Goal: Task Accomplishment & Management: Use online tool/utility

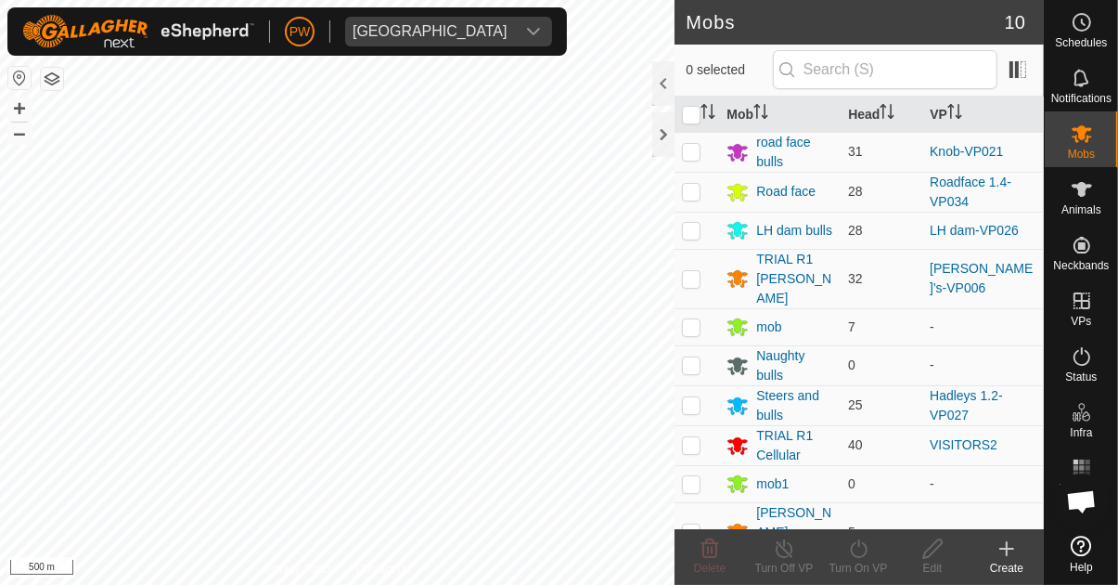
scroll to position [1459, 0]
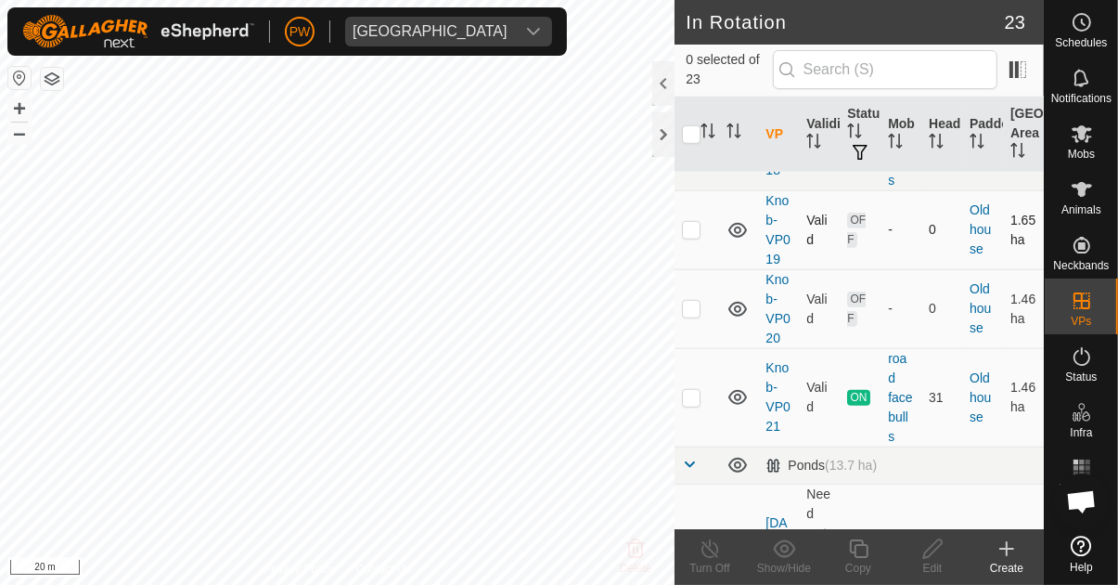
scroll to position [1344, 0]
click at [689, 392] on p-checkbox at bounding box center [691, 399] width 19 height 15
checkbox input "true"
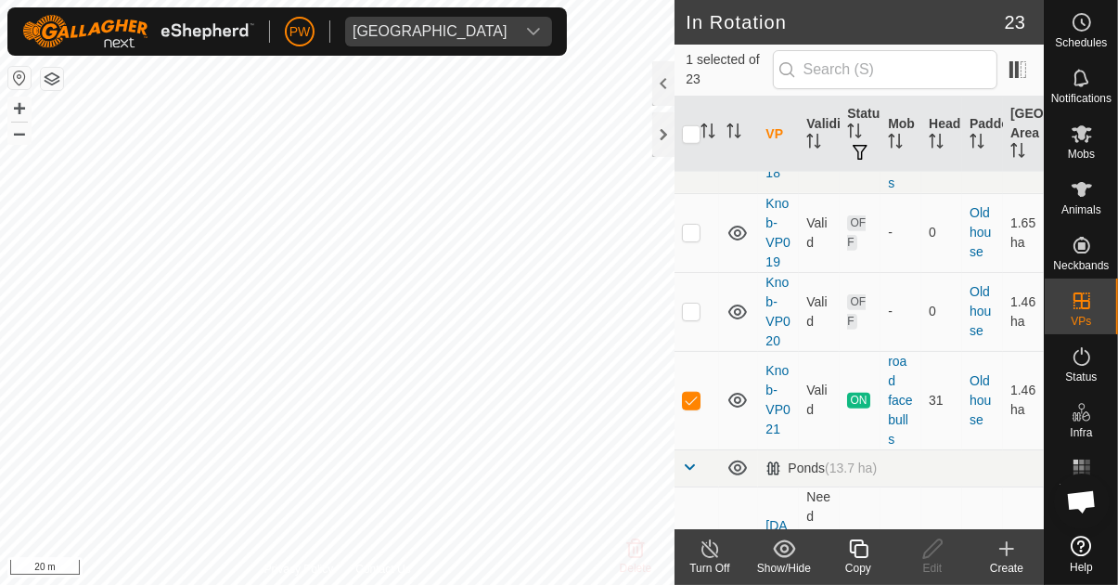
click at [854, 551] on icon at bounding box center [858, 548] width 23 height 22
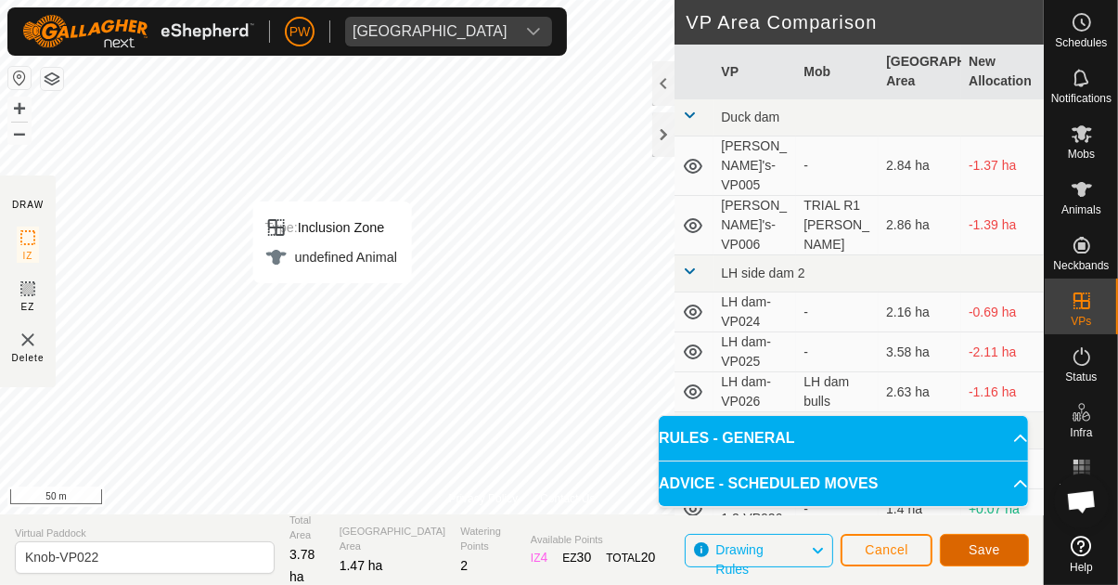
click at [979, 551] on span "Save" at bounding box center [985, 549] width 32 height 15
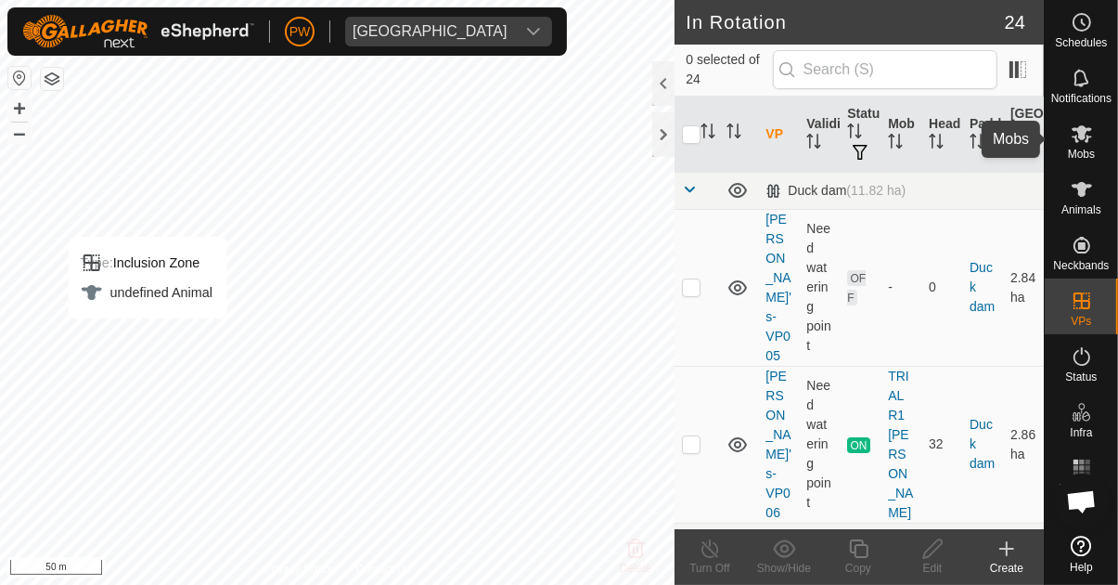
click at [1077, 139] on icon at bounding box center [1082, 134] width 20 height 18
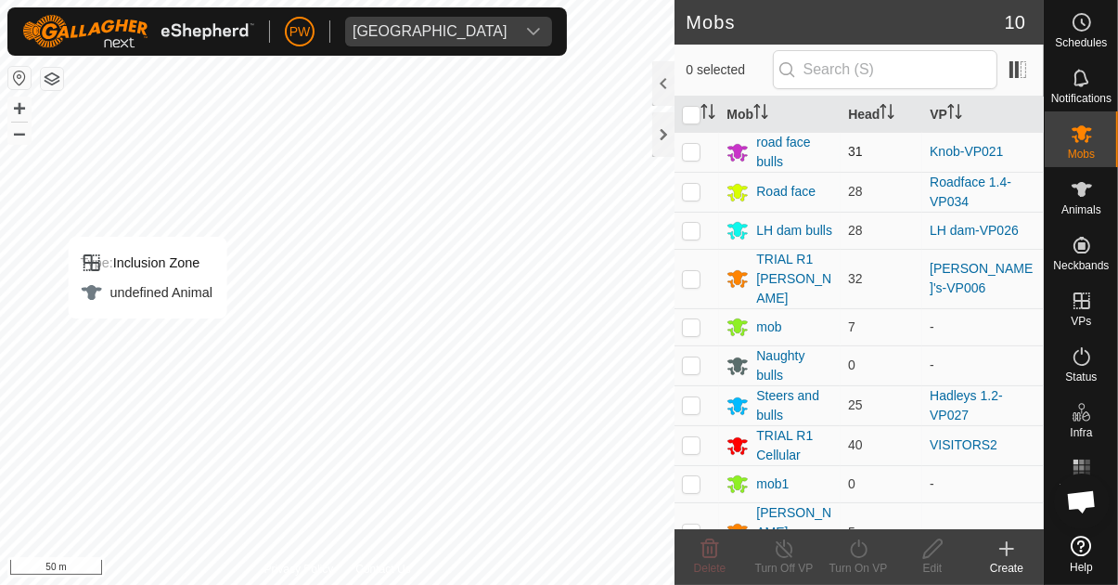
click at [693, 152] on p-checkbox at bounding box center [691, 151] width 19 height 15
checkbox input "true"
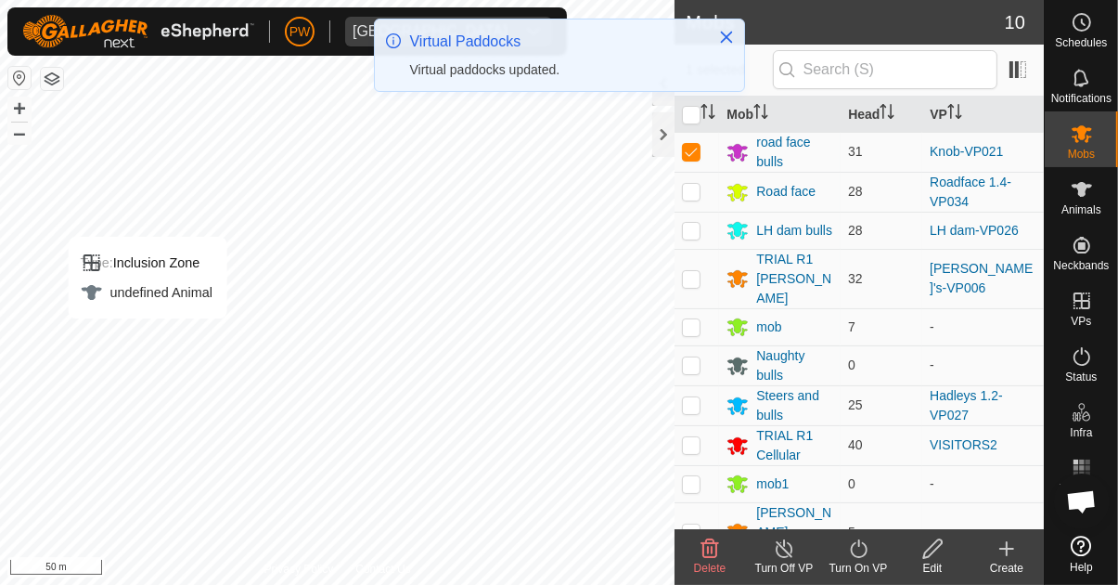
click at [858, 553] on icon at bounding box center [858, 548] width 23 height 22
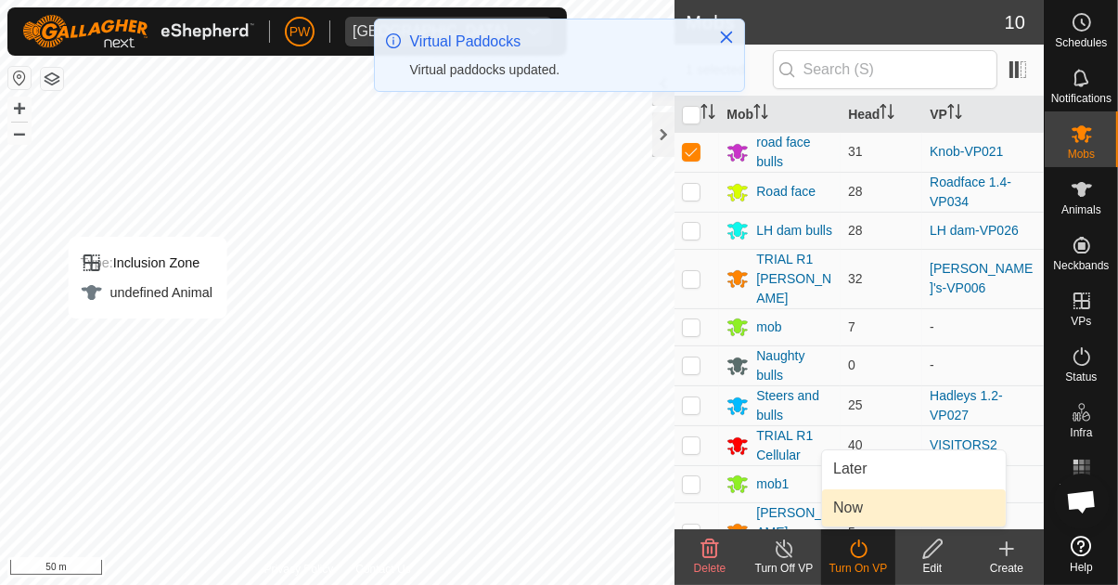
click at [872, 511] on link "Now" at bounding box center [914, 507] width 184 height 37
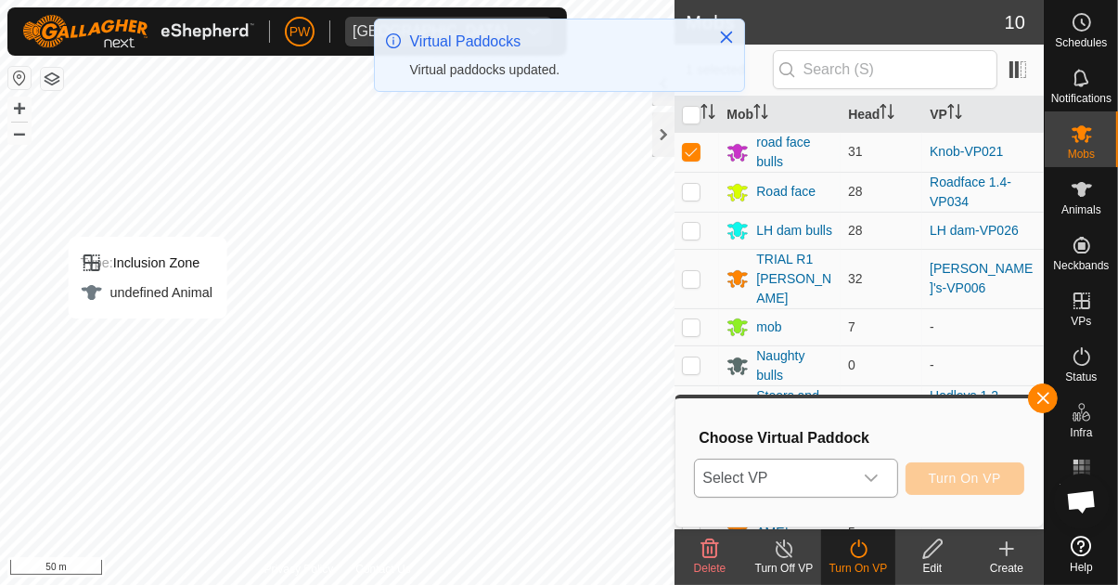
click at [874, 479] on icon "dropdown trigger" at bounding box center [871, 477] width 15 height 15
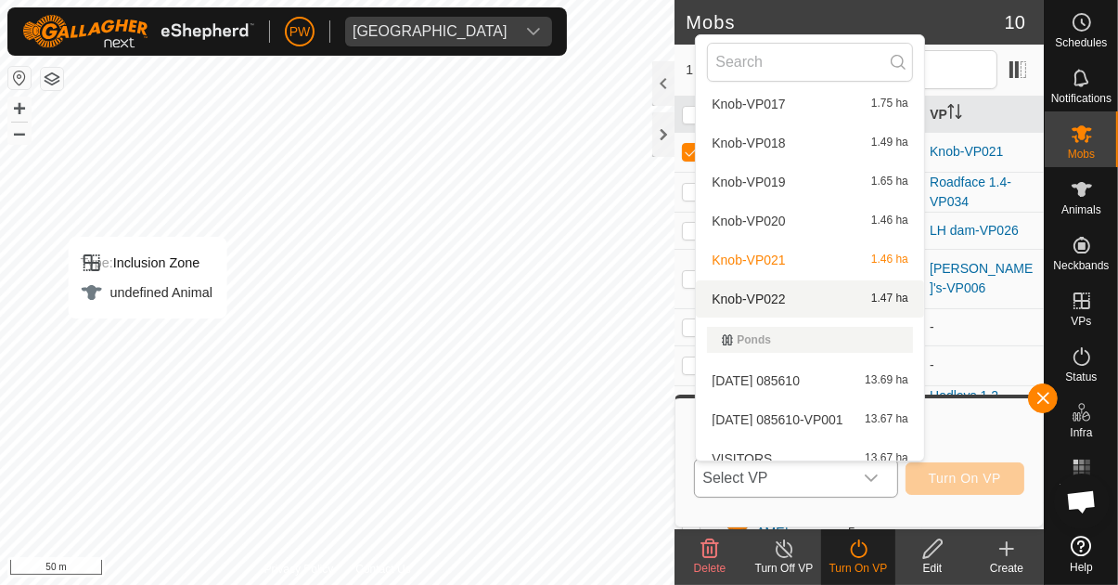
scroll to position [487, 0]
click at [814, 298] on div "Knob-VP022 1.47 ha" at bounding box center [810, 298] width 206 height 22
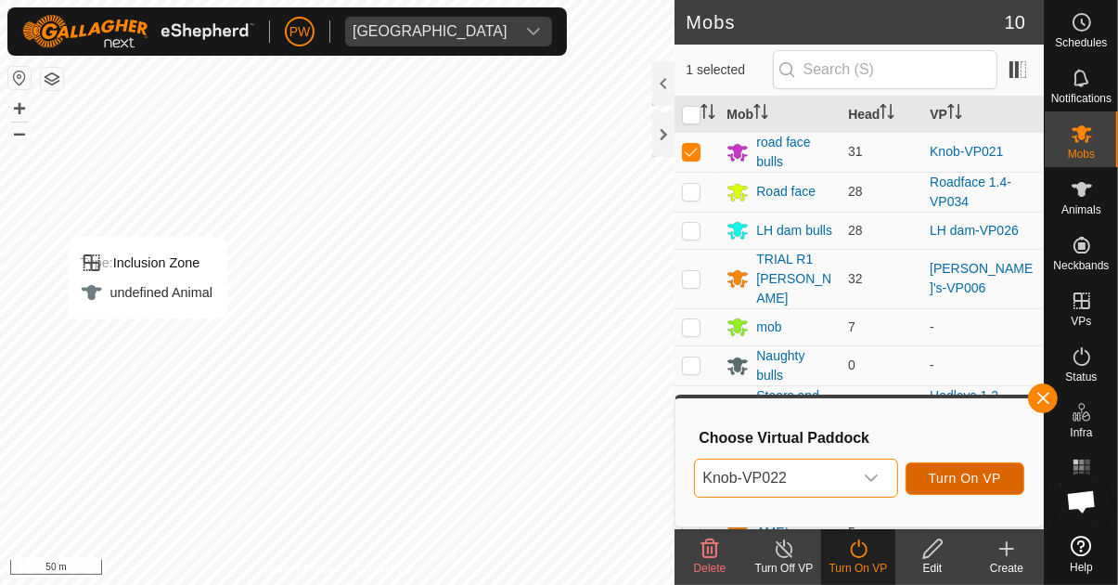
click at [952, 480] on span "Turn On VP" at bounding box center [965, 477] width 72 height 15
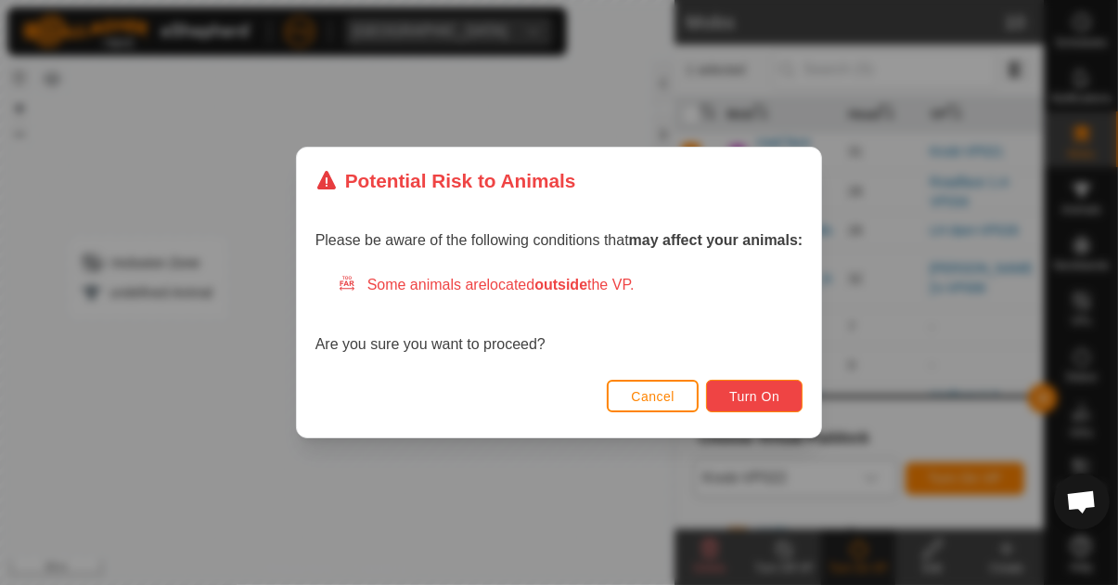
click at [757, 401] on span "Turn On" at bounding box center [754, 396] width 50 height 15
